Goal: Transaction & Acquisition: Purchase product/service

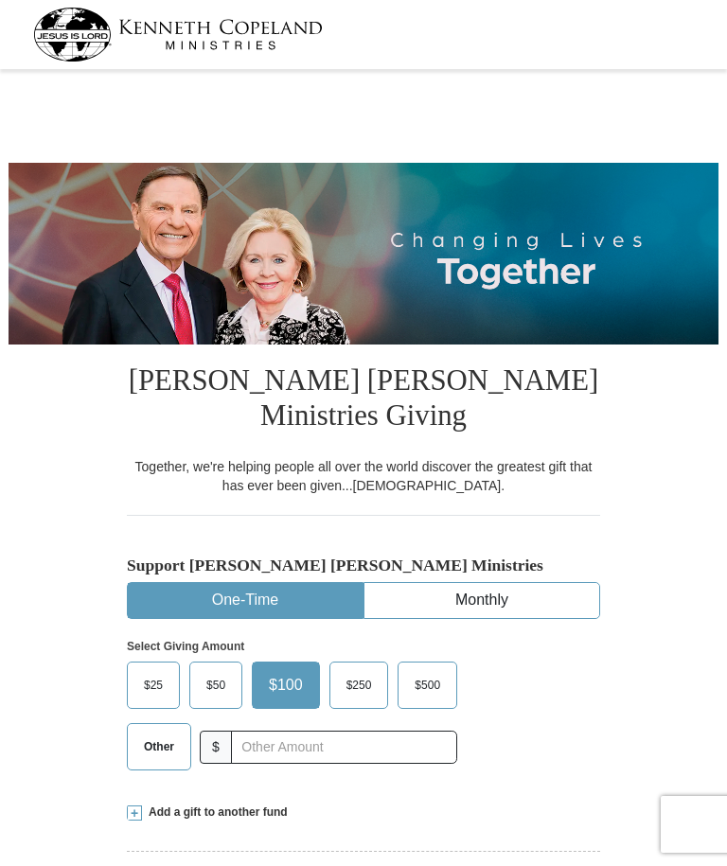
select select "VA"
click at [217, 681] on span "$50" at bounding box center [216, 685] width 38 height 28
click at [0, 0] on input "$50" at bounding box center [0, 0] width 0 height 0
click at [151, 699] on label "$25" at bounding box center [153, 684] width 51 height 45
click at [0, 0] on input "$25" at bounding box center [0, 0] width 0 height 0
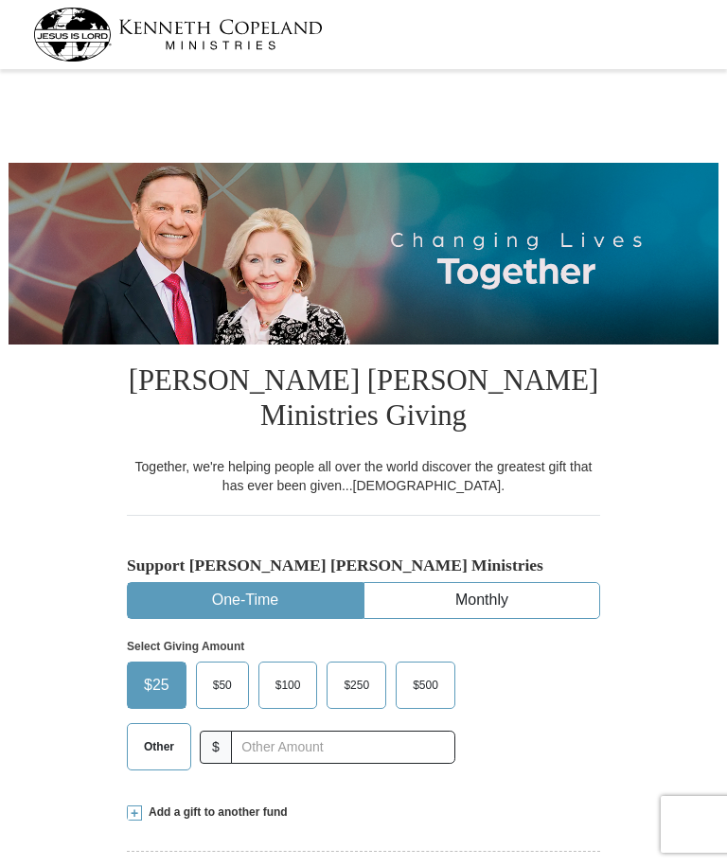
click at [137, 815] on span at bounding box center [134, 812] width 15 height 15
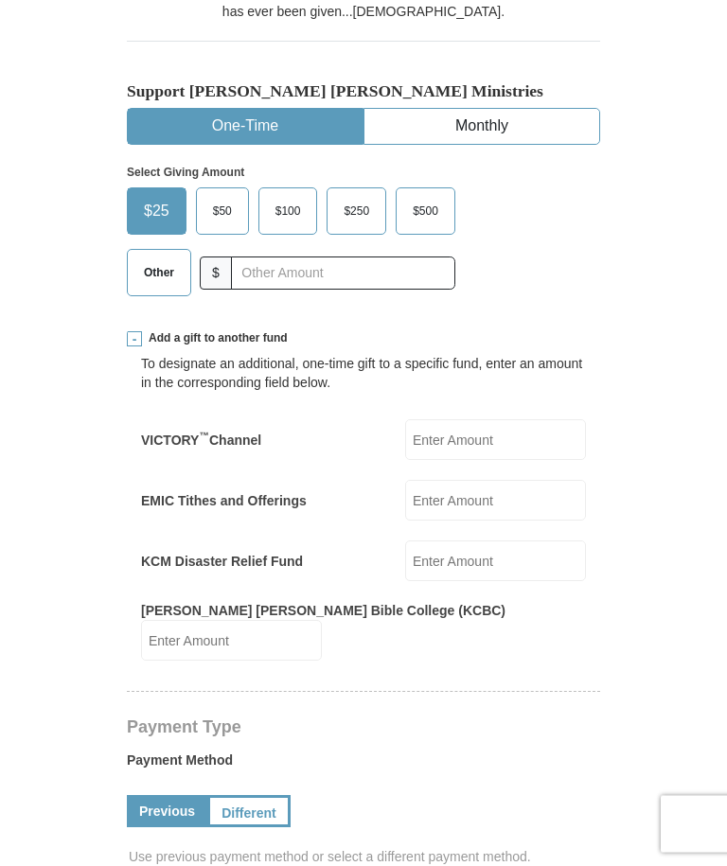
scroll to position [476, 0]
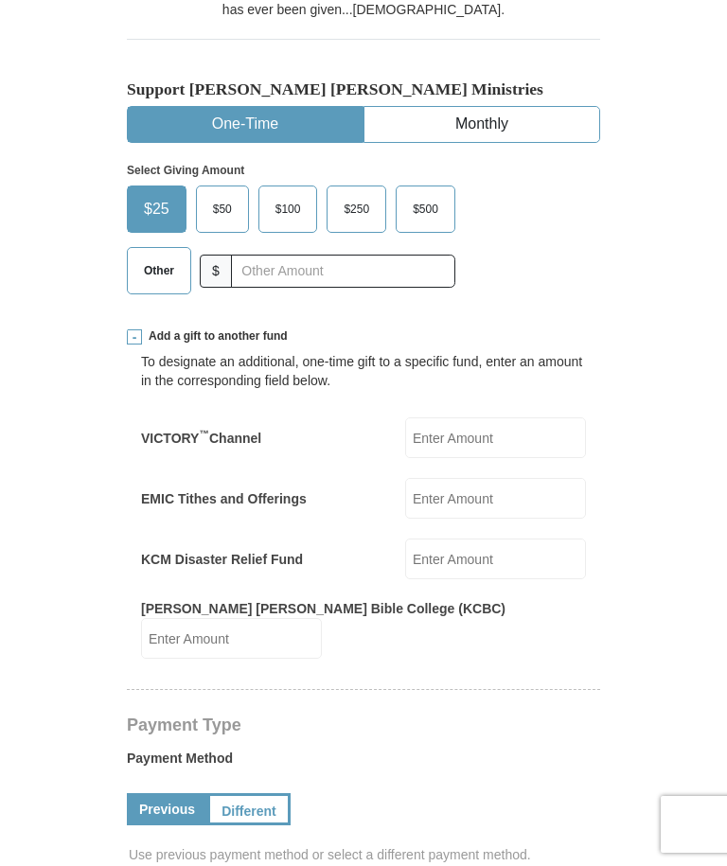
click at [502, 445] on input "VICTORY ™ Channel" at bounding box center [495, 437] width 181 height 41
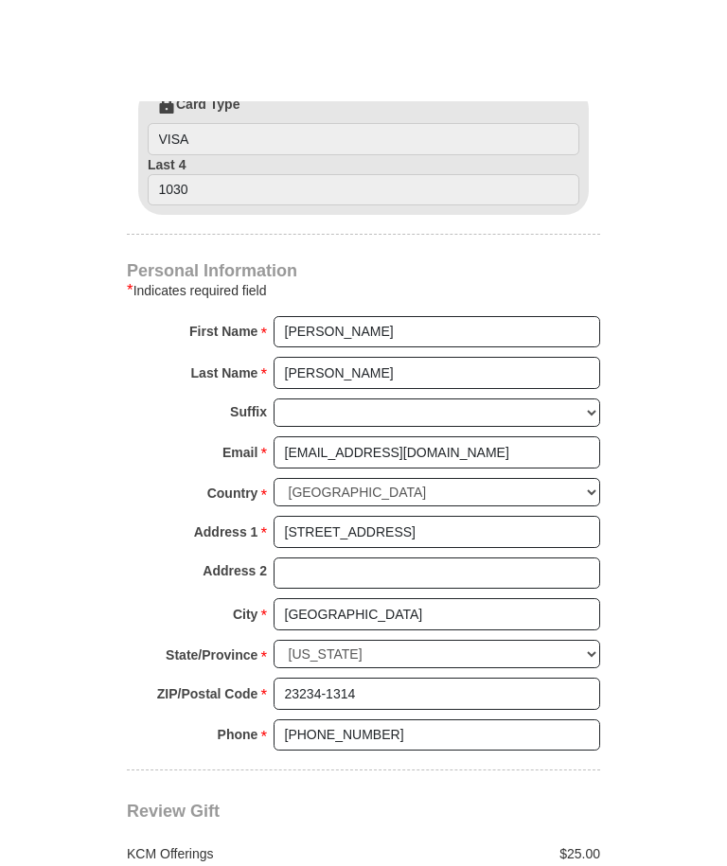
scroll to position [1370, 0]
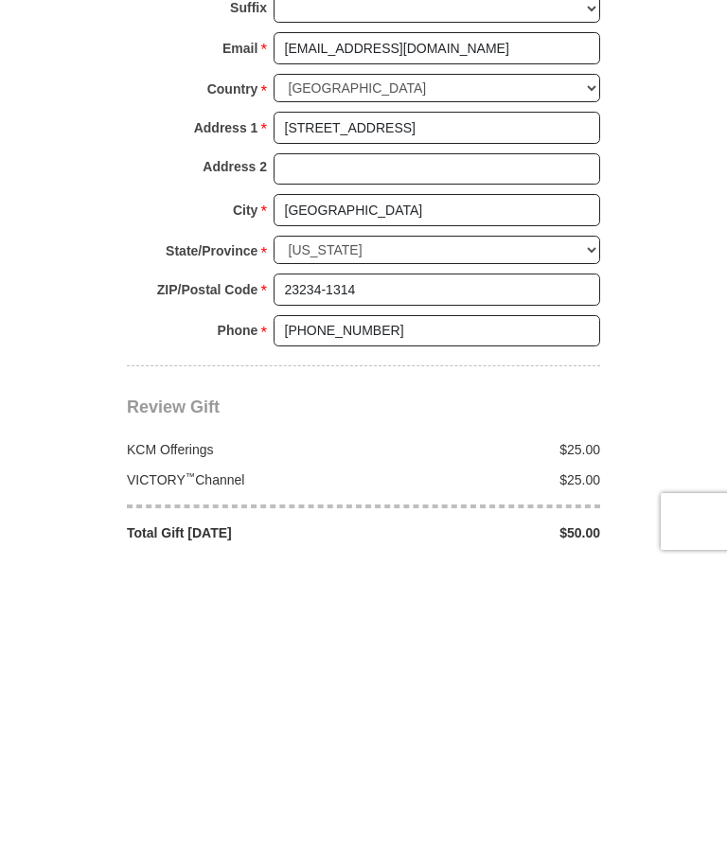
type input "25.00"
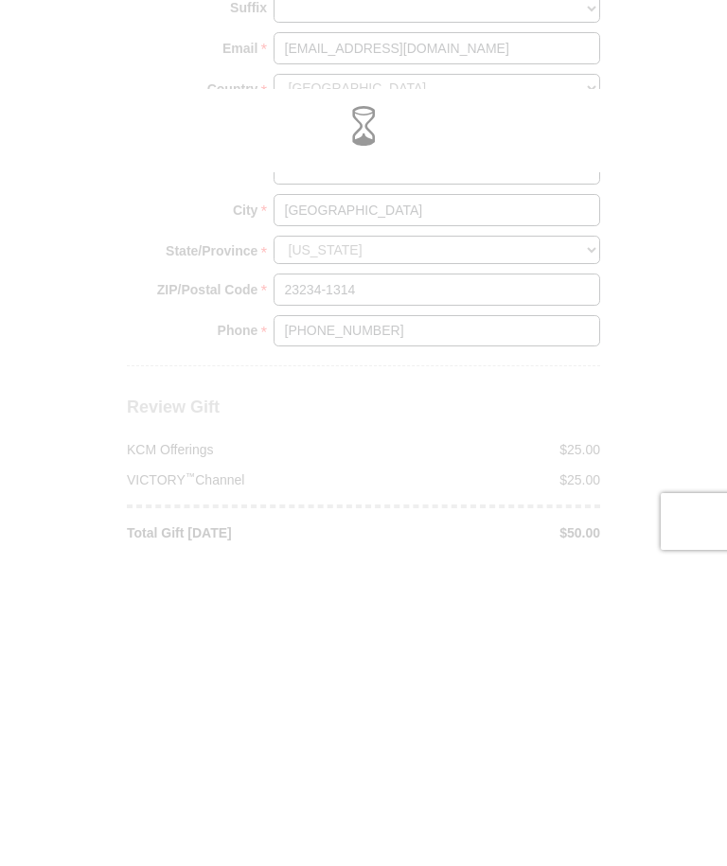
scroll to position [1674, 0]
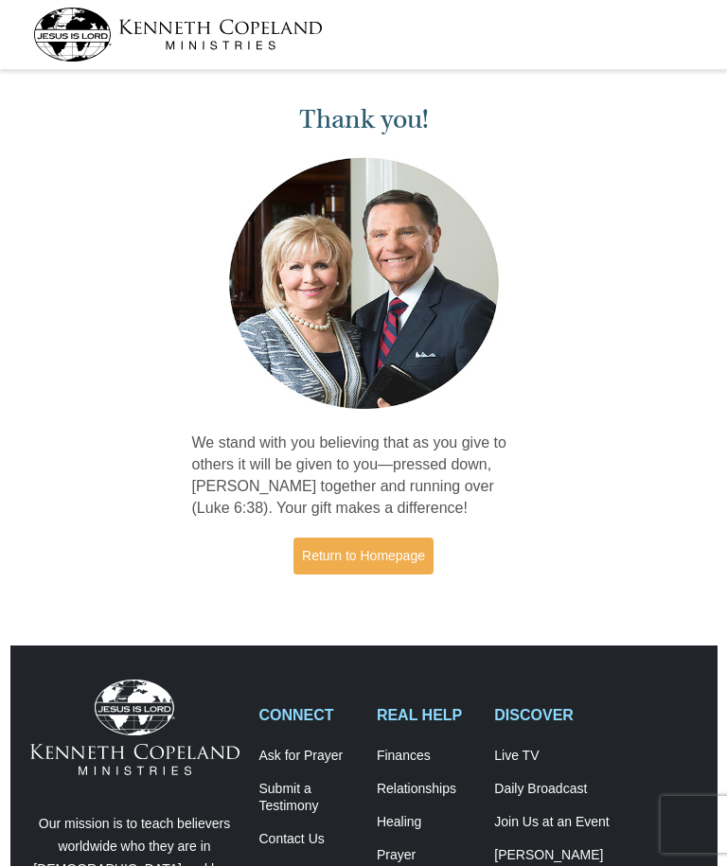
click at [379, 554] on link "Return to Homepage" at bounding box center [363, 555] width 140 height 37
